Goal: Navigation & Orientation: Find specific page/section

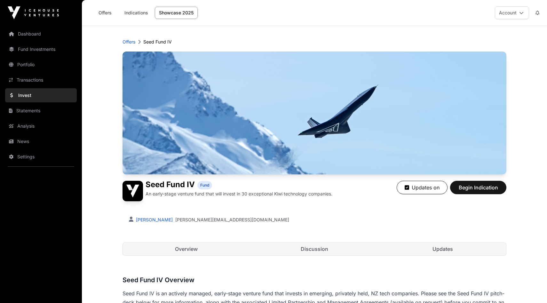
click at [45, 12] on img at bounding box center [33, 12] width 51 height 13
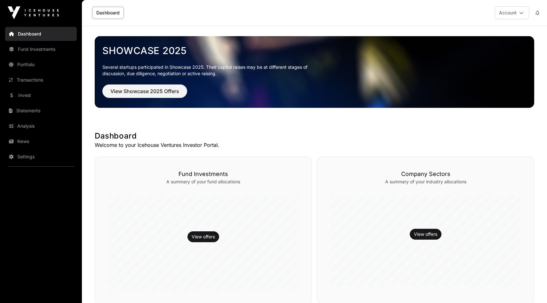
click at [519, 10] on button "Account" at bounding box center [512, 12] width 34 height 13
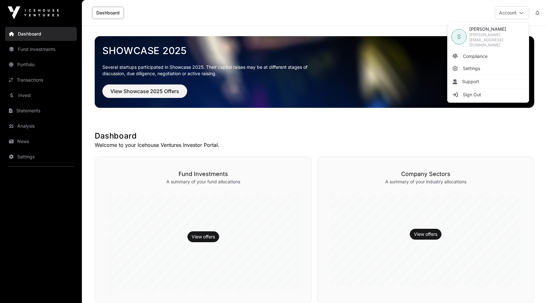
click at [477, 92] on span "Sign Out" at bounding box center [472, 95] width 18 height 6
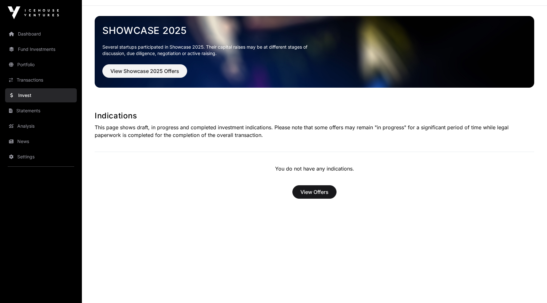
scroll to position [26, 0]
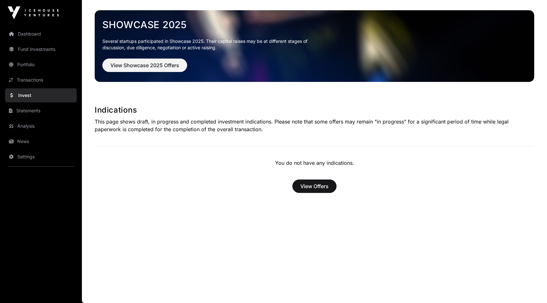
click at [32, 48] on link "Fund Investments" at bounding box center [41, 49] width 72 height 14
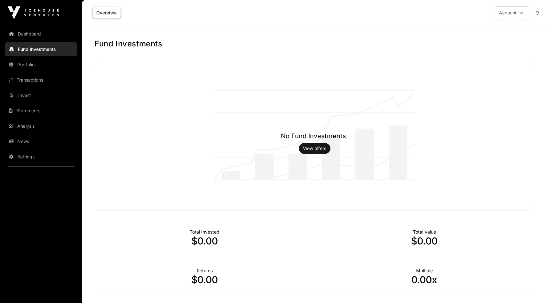
click at [44, 35] on link "Dashboard" at bounding box center [41, 34] width 72 height 14
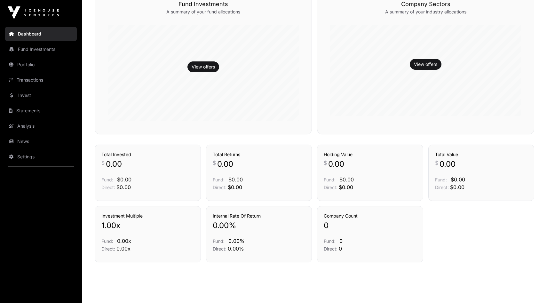
scroll to position [183, 0]
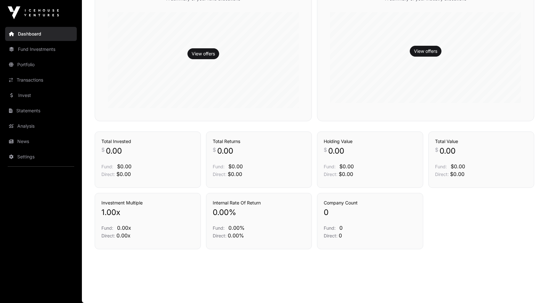
click at [27, 66] on link "Portfolio" at bounding box center [41, 65] width 72 height 14
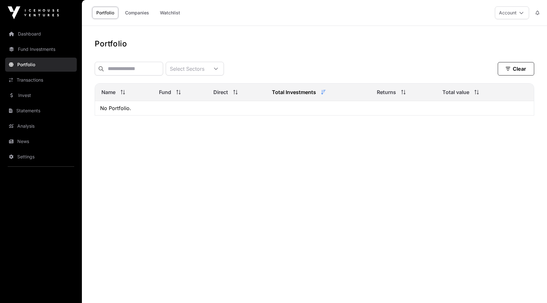
click at [21, 113] on link "Statements" at bounding box center [41, 111] width 72 height 14
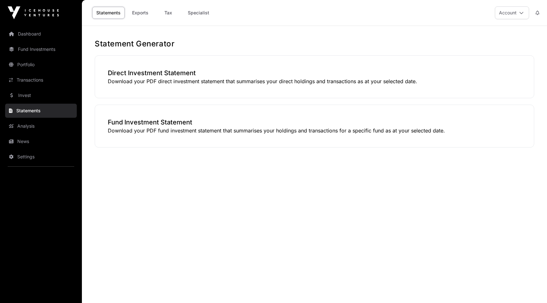
click at [29, 50] on link "Fund Investments" at bounding box center [41, 49] width 72 height 14
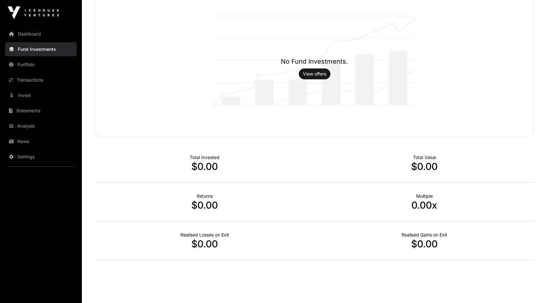
scroll to position [85, 0]
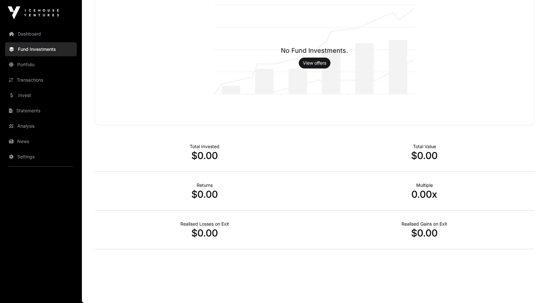
click at [313, 62] on link "View offers" at bounding box center [314, 63] width 23 height 6
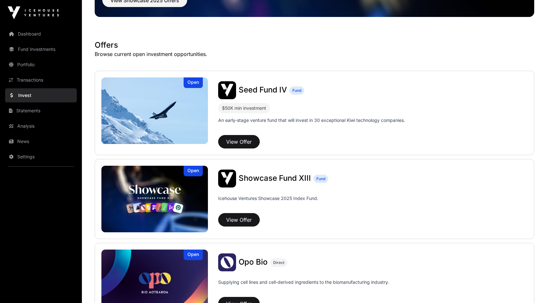
scroll to position [94, 0]
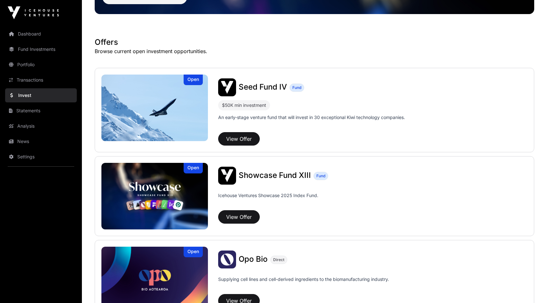
click at [37, 31] on link "Dashboard" at bounding box center [41, 34] width 72 height 14
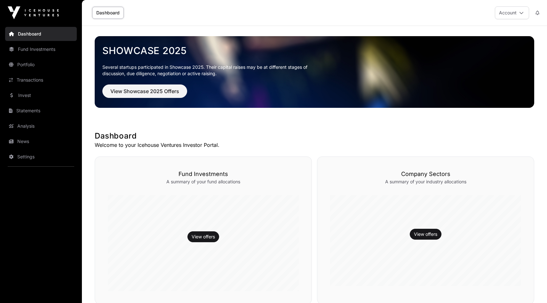
click at [30, 62] on link "Portfolio" at bounding box center [41, 65] width 72 height 14
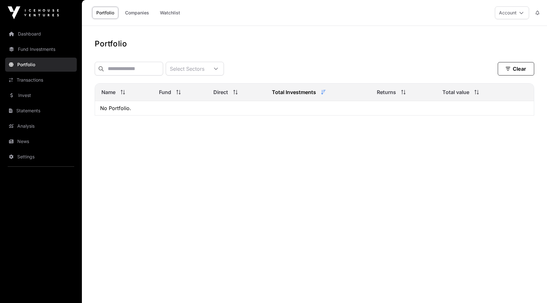
click at [27, 95] on link "Invest" at bounding box center [41, 95] width 72 height 14
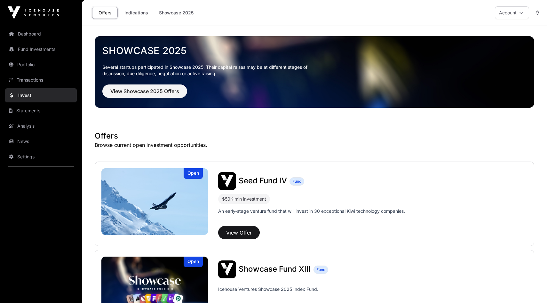
click at [519, 13] on button "Account" at bounding box center [512, 12] width 34 height 13
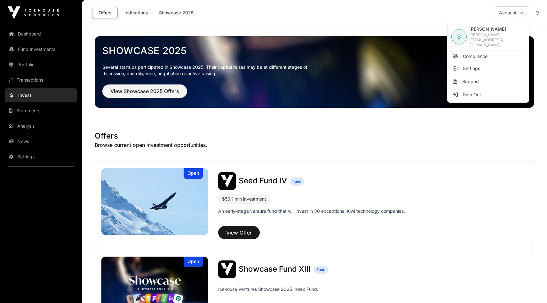
click at [476, 92] on span "Sign Out" at bounding box center [472, 95] width 18 height 6
